Goal: Connect with others: Connect with other users

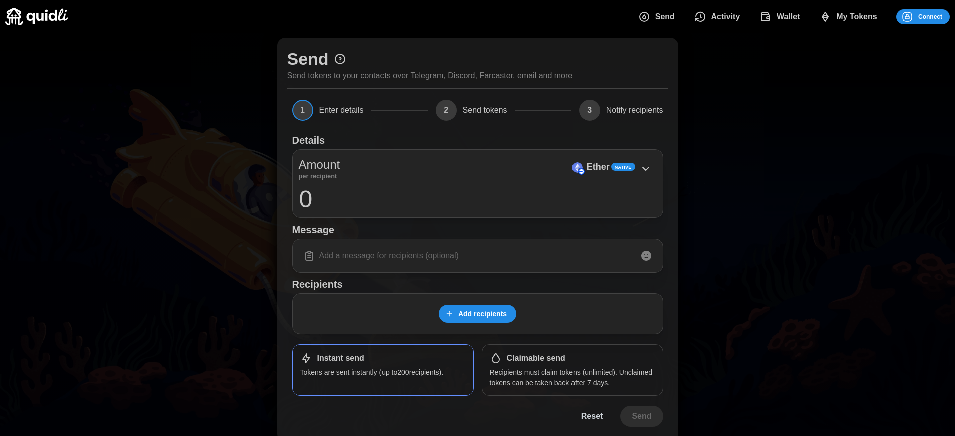
click at [536, 359] on h1 "Claimable send" at bounding box center [536, 359] width 59 height 11
click at [931, 16] on span "Connect" at bounding box center [931, 17] width 24 height 14
click at [938, 16] on div "Log in or sign up Submit Continue with Email Discord Farcaster Telegram Continu…" at bounding box center [477, 218] width 955 height 436
click at [931, 16] on div "Log in or sign up Submit Continue with Email Discord Farcaster Telegram Continu…" at bounding box center [477, 218] width 955 height 436
click at [572, 378] on p "Recipients must claim tokens (unlimited). Unclaimed tokens can be taken back af…" at bounding box center [572, 378] width 165 height 21
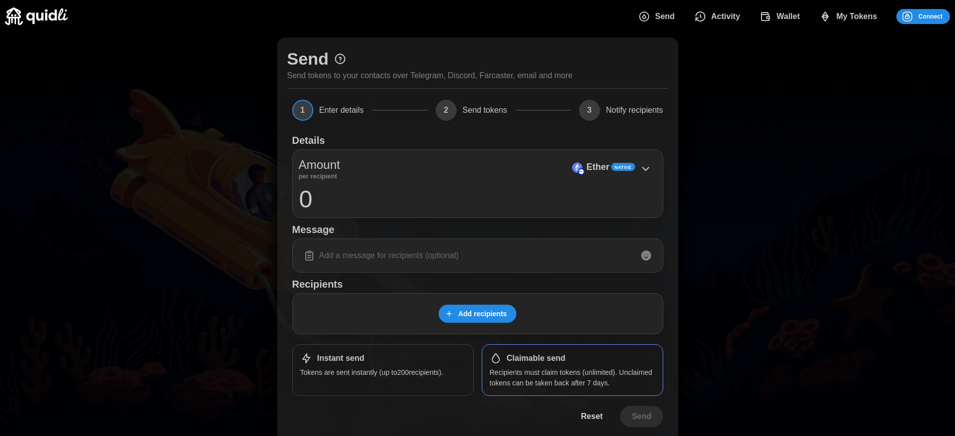
click at [931, 16] on span "Connect" at bounding box center [931, 17] width 24 height 14
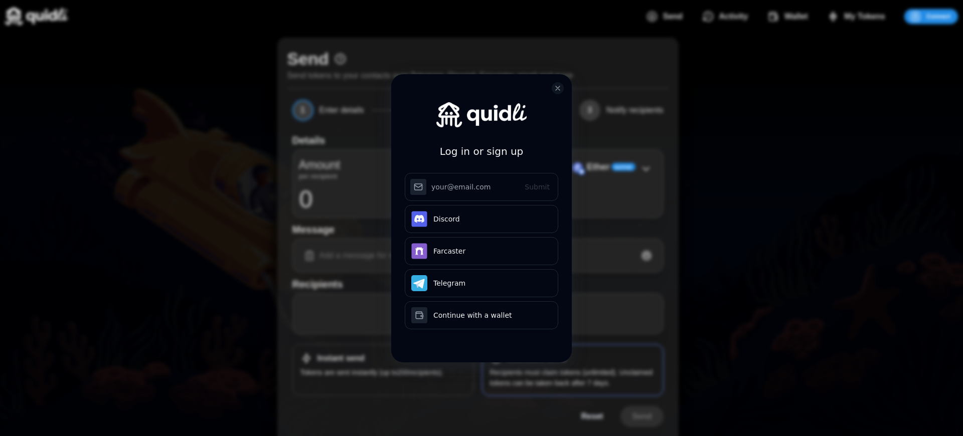
click at [938, 16] on div "Log in or sign up Submit Continue with Email Discord Farcaster Telegram Continu…" at bounding box center [481, 218] width 963 height 436
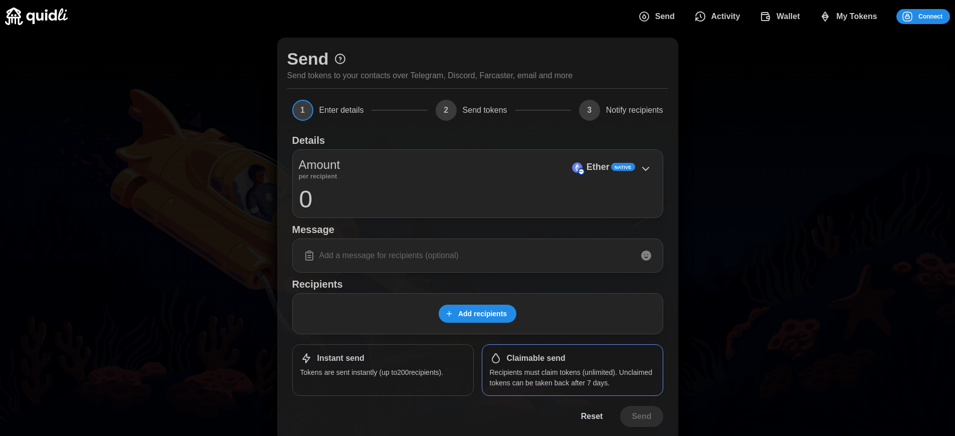
click at [931, 16] on span "Connect" at bounding box center [931, 17] width 24 height 14
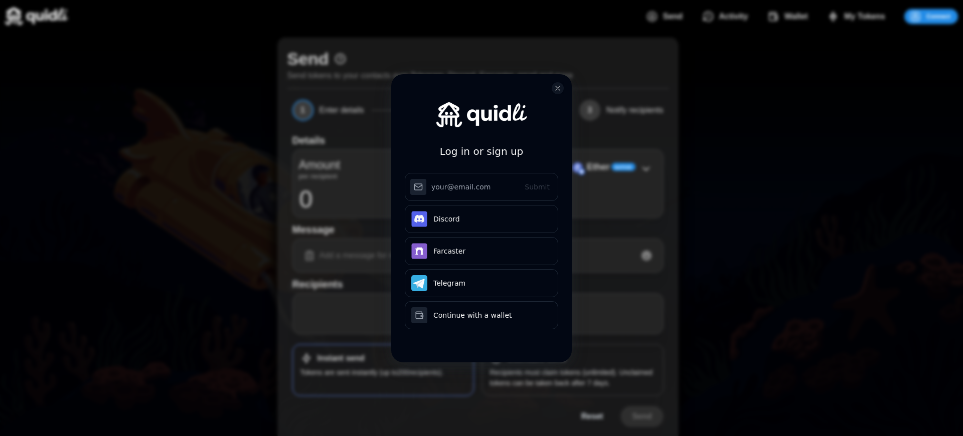
click at [938, 16] on div "Log in or sign up Submit Continue with Email Discord Farcaster Telegram Continu…" at bounding box center [481, 218] width 963 height 436
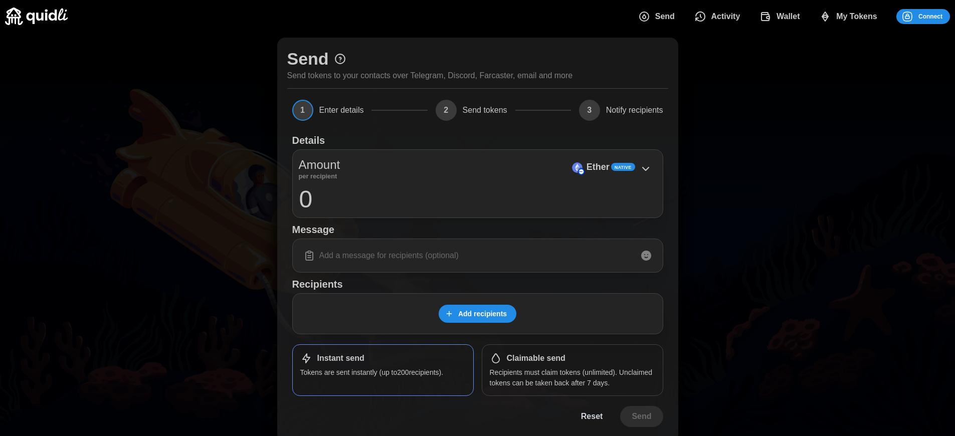
click at [931, 16] on span "Connect" at bounding box center [931, 17] width 24 height 14
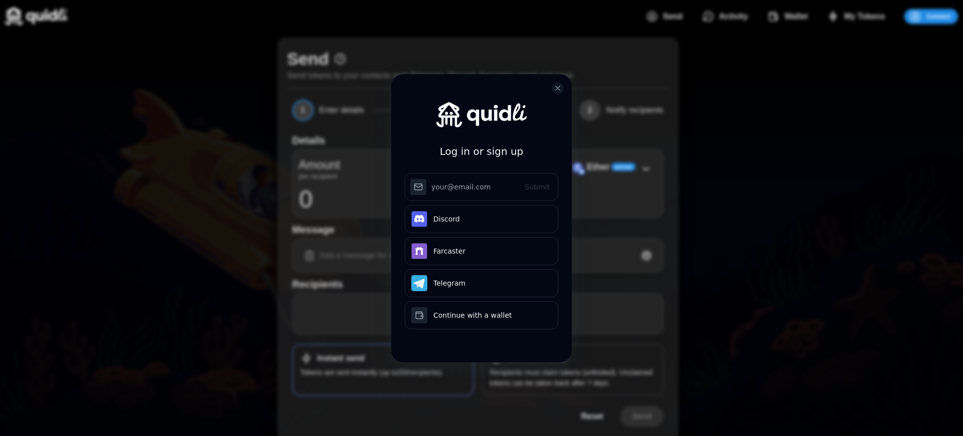
click at [938, 16] on div "Log in or sign up Submit Continue with Email Discord Farcaster Telegram Continu…" at bounding box center [481, 218] width 963 height 436
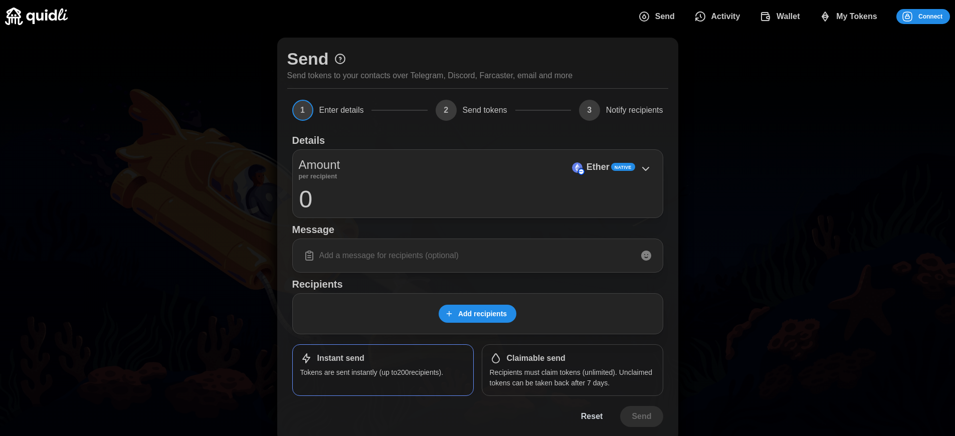
click at [572, 378] on p "Recipients must claim tokens (unlimited). Unclaimed tokens can be taken back af…" at bounding box center [572, 378] width 165 height 21
click at [931, 16] on span "Connect" at bounding box center [931, 17] width 24 height 14
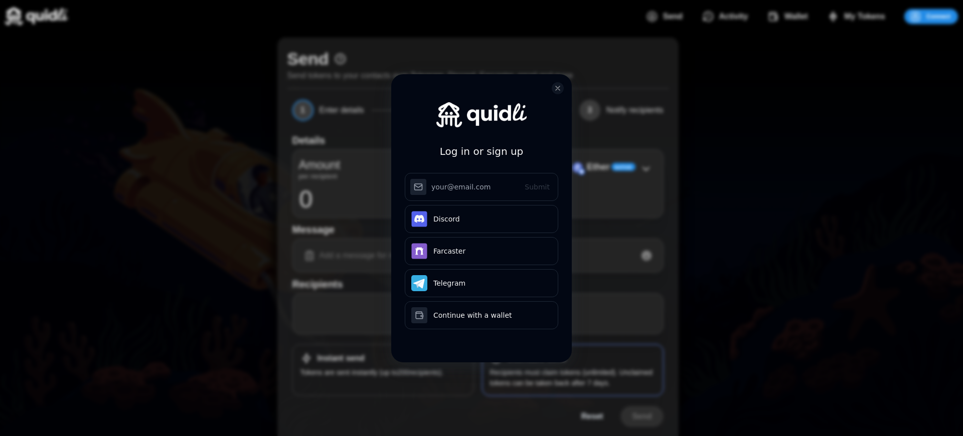
click at [536, 359] on div "Log in or sign up Submit Continue with Email Discord Farcaster Telegram Continu…" at bounding box center [481, 225] width 181 height 303
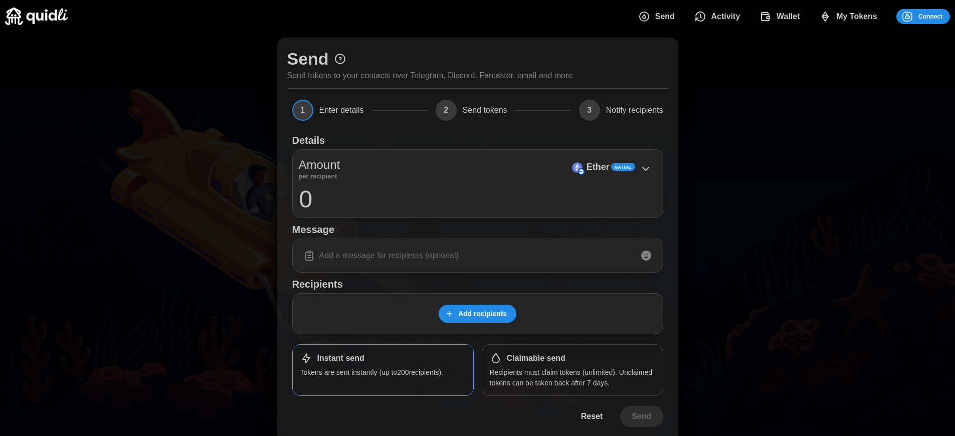
click at [536, 359] on h1 "Claimable send" at bounding box center [536, 359] width 59 height 11
click at [931, 16] on span "Connect" at bounding box center [931, 17] width 24 height 14
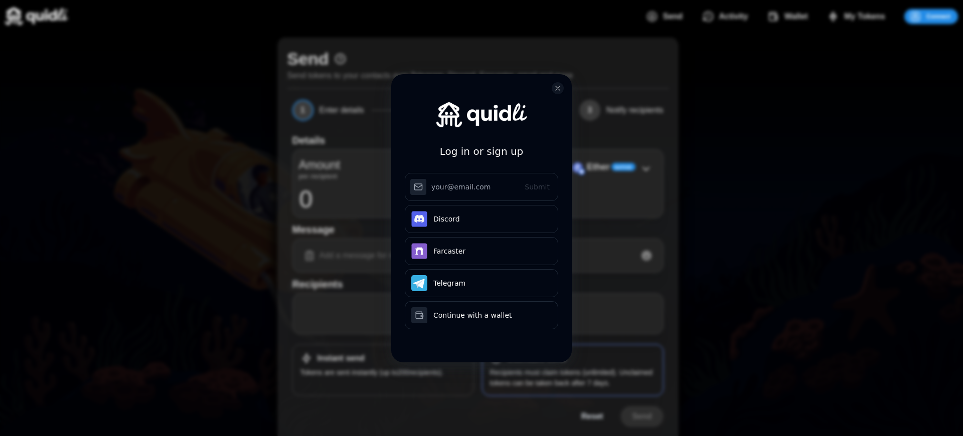
click at [536, 359] on div "Log in or sign up Submit Continue with Email Discord Farcaster Telegram Continu…" at bounding box center [481, 225] width 181 height 303
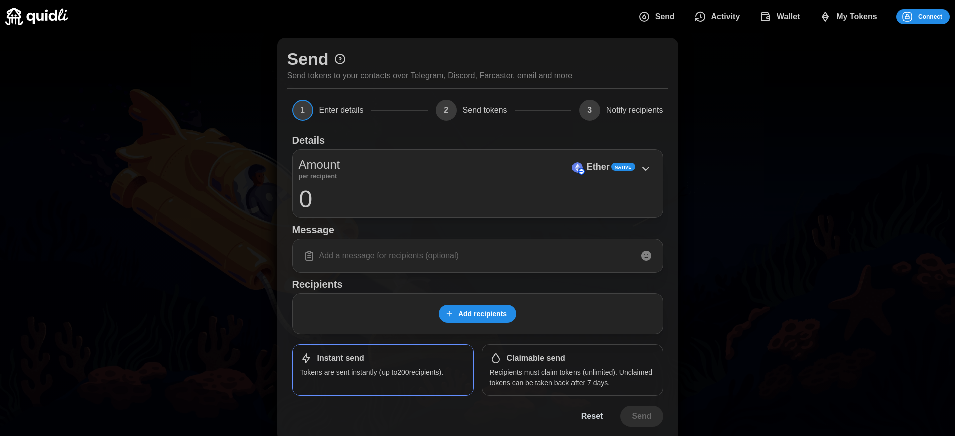
click at [598, 167] on p "Ether" at bounding box center [598, 167] width 23 height 15
click at [931, 16] on span "Connect" at bounding box center [931, 17] width 24 height 14
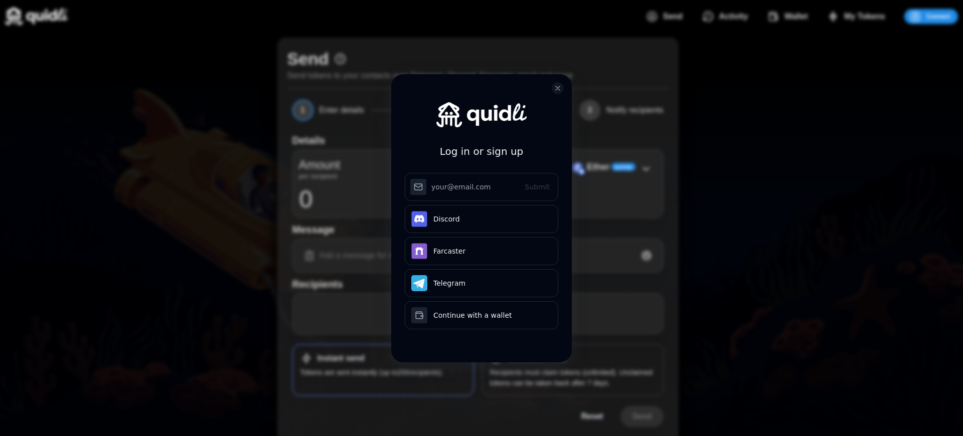
click at [536, 359] on div "Log in or sign up Submit Continue with Email Discord Farcaster Telegram Continu…" at bounding box center [481, 225] width 181 height 303
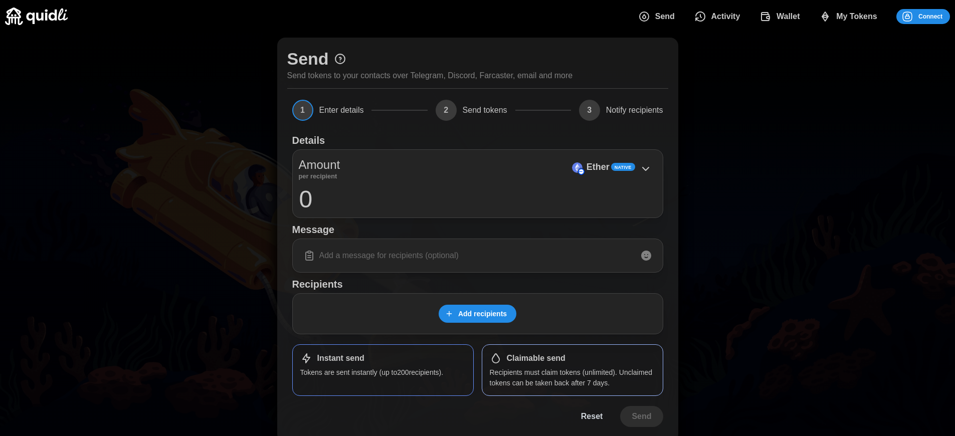
click at [931, 16] on span "Connect" at bounding box center [931, 17] width 24 height 14
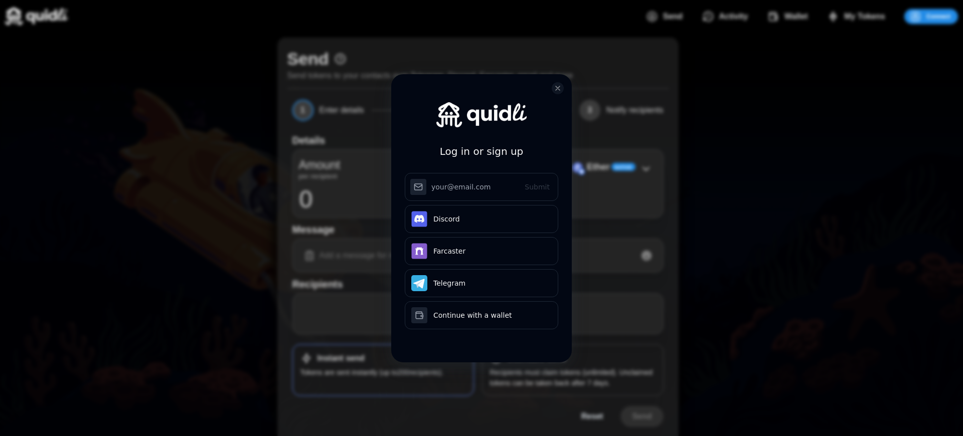
click at [572, 378] on div "Log in or sign up Submit Continue with Email Discord Farcaster Telegram Continu…" at bounding box center [481, 218] width 963 height 436
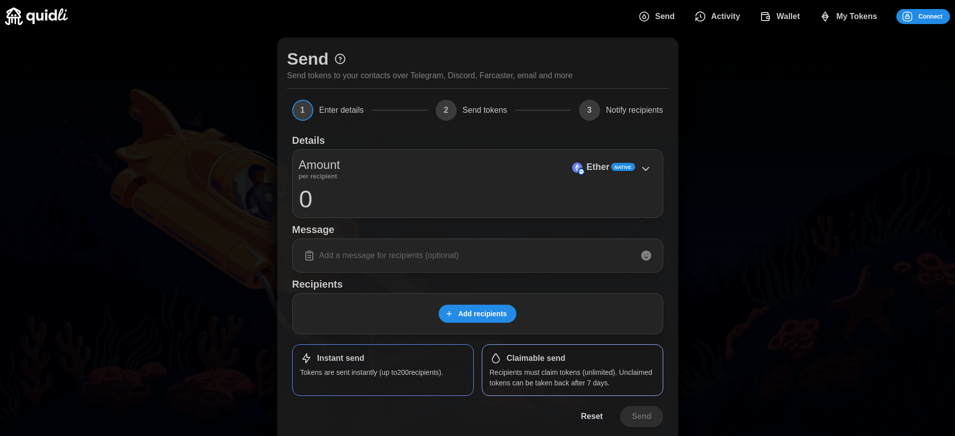
click at [931, 16] on span "Connect" at bounding box center [931, 17] width 24 height 14
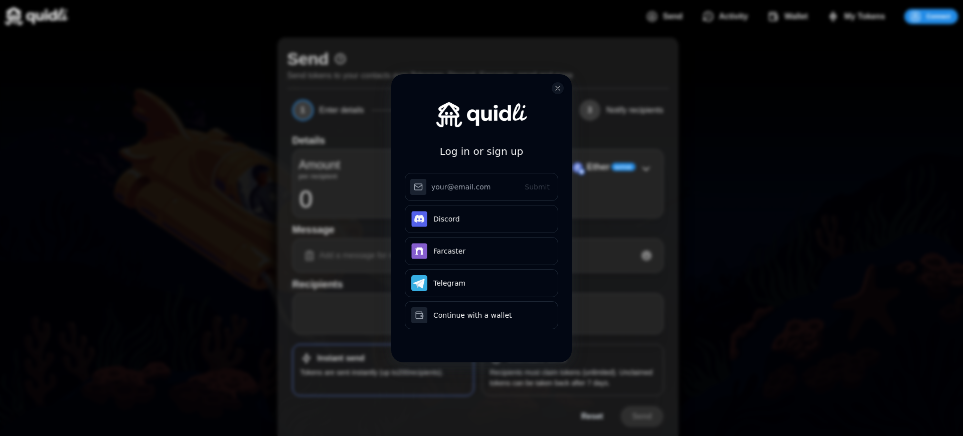
click at [572, 378] on div "Log in or sign up Submit Continue with Email Discord Farcaster Telegram Continu…" at bounding box center [481, 218] width 963 height 436
